Goal: Book appointment/travel/reservation

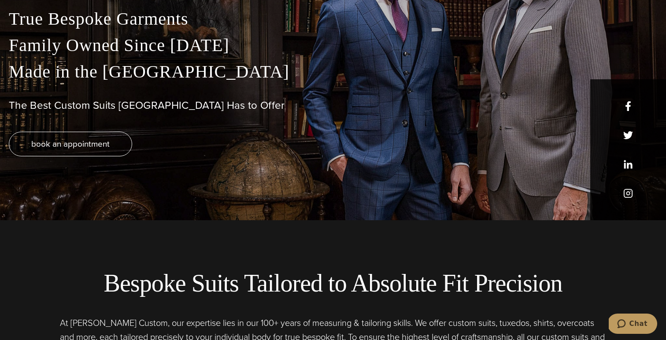
scroll to position [118, 0]
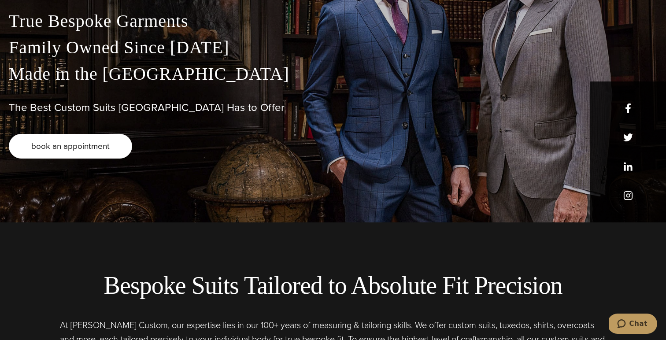
click at [105, 147] on span "book an appointment" at bounding box center [70, 146] width 78 height 13
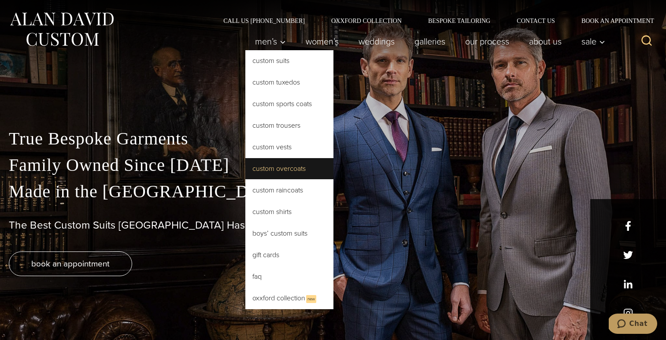
click at [276, 172] on link "Custom Overcoats" at bounding box center [289, 168] width 88 height 21
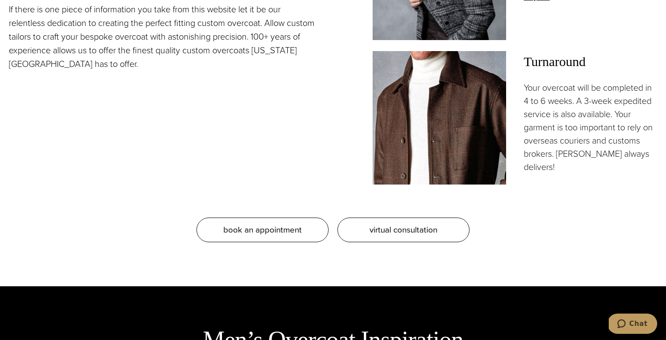
scroll to position [880, 0]
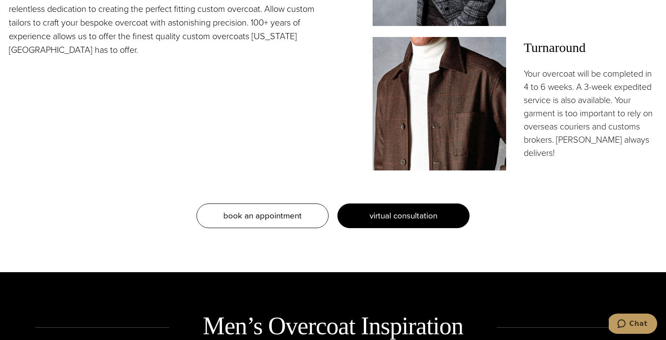
click at [399, 217] on span "virtual consultation" at bounding box center [404, 215] width 68 height 13
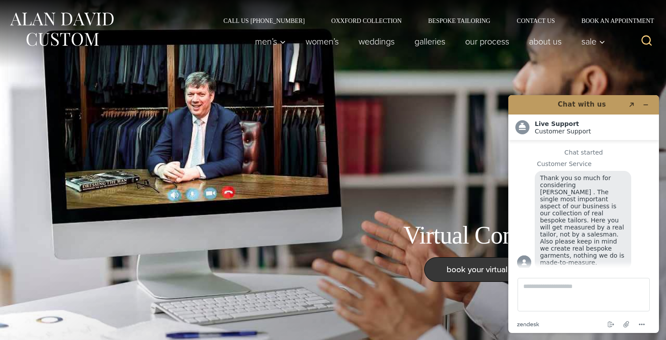
click at [473, 269] on span "book your virtual consultation here" at bounding box center [510, 269] width 126 height 13
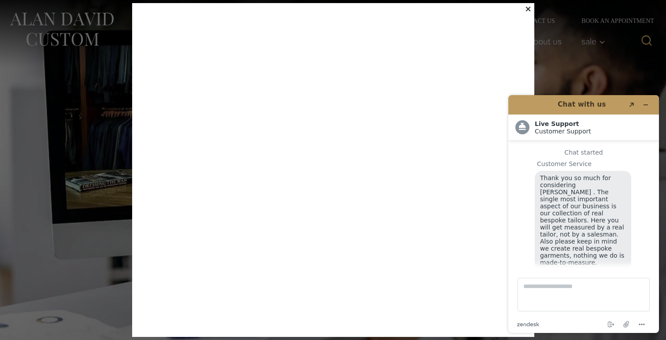
scroll to position [9, 0]
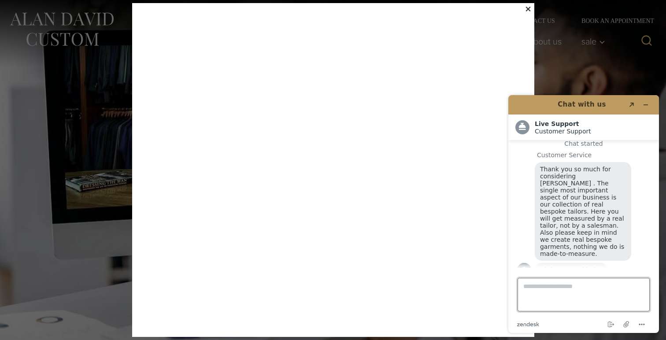
click at [569, 288] on textarea "Type a message here..." at bounding box center [584, 294] width 132 height 33
type textarea "**********"
